Goal: Information Seeking & Learning: Learn about a topic

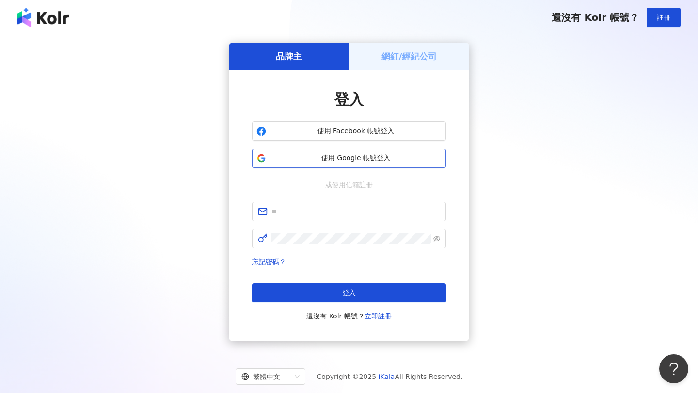
click at [363, 163] on span "使用 Google 帳號登入" at bounding box center [355, 159] width 171 height 10
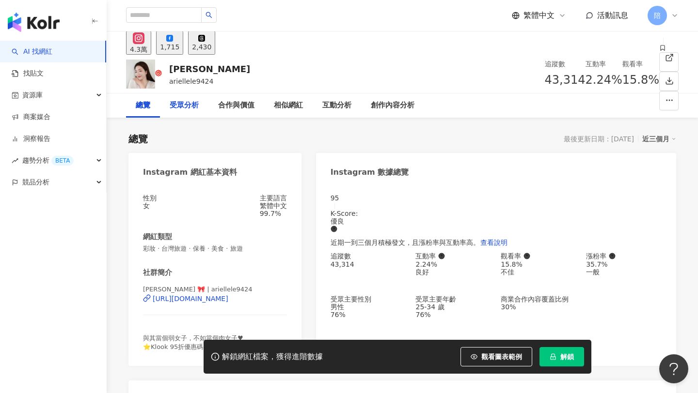
click at [198, 93] on div "總覽 受眾分析 合作與價值 相似網紅 互動分析 創作內容分析" at bounding box center [275, 105] width 298 height 24
click at [179, 46] on div "1,715" at bounding box center [169, 47] width 19 height 8
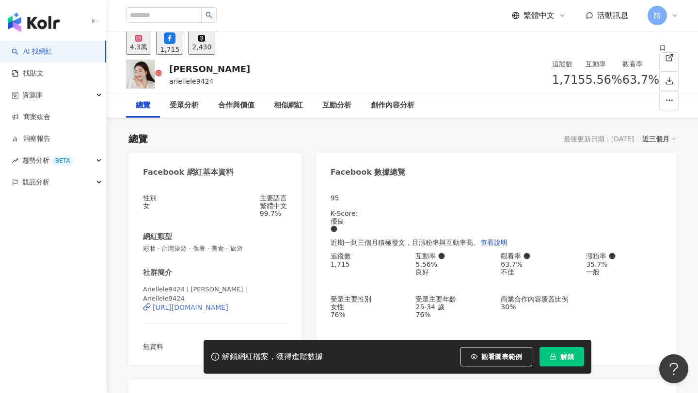
click at [199, 308] on div "https://www.facebook.com/101645015110936" at bounding box center [191, 308] width 76 height 8
click at [142, 47] on button "4.3萬" at bounding box center [138, 43] width 25 height 24
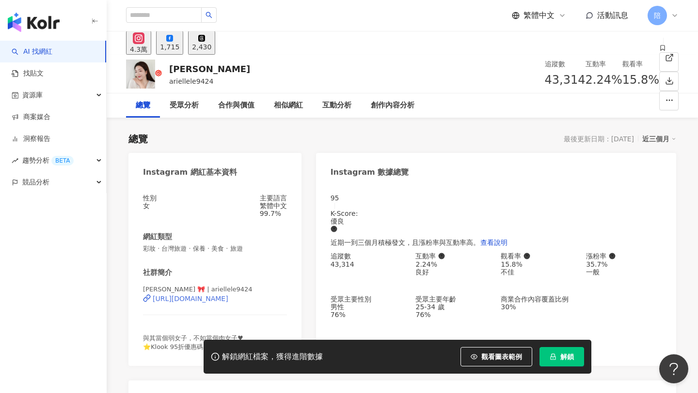
click at [216, 303] on div "https://www.instagram.com/ariellele9424/" at bounding box center [191, 299] width 76 height 8
